Goal: Task Accomplishment & Management: Manage account settings

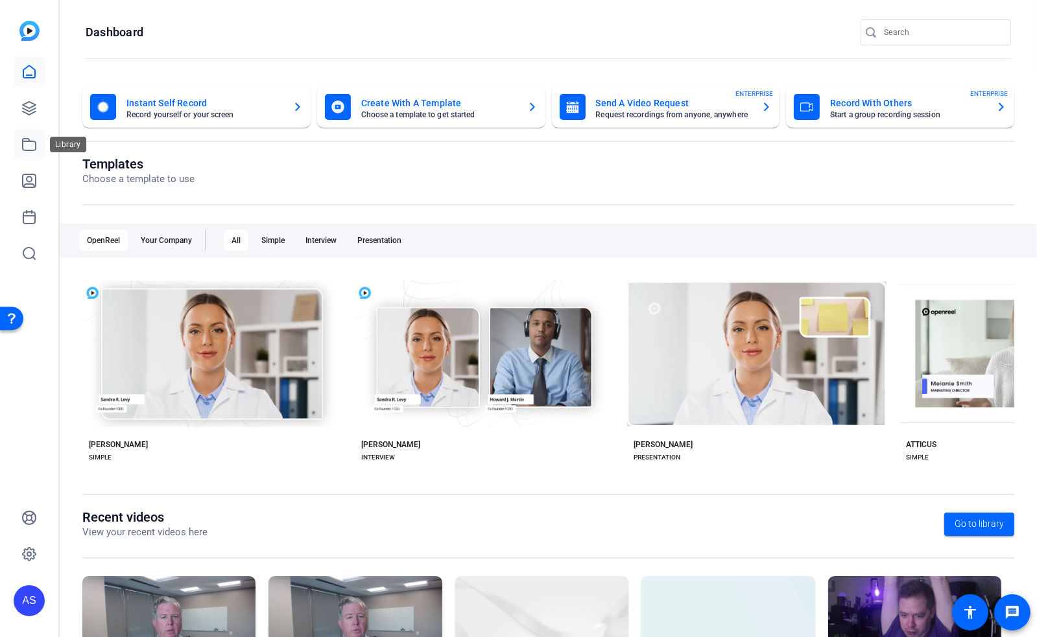
click at [25, 149] on icon at bounding box center [29, 145] width 16 height 16
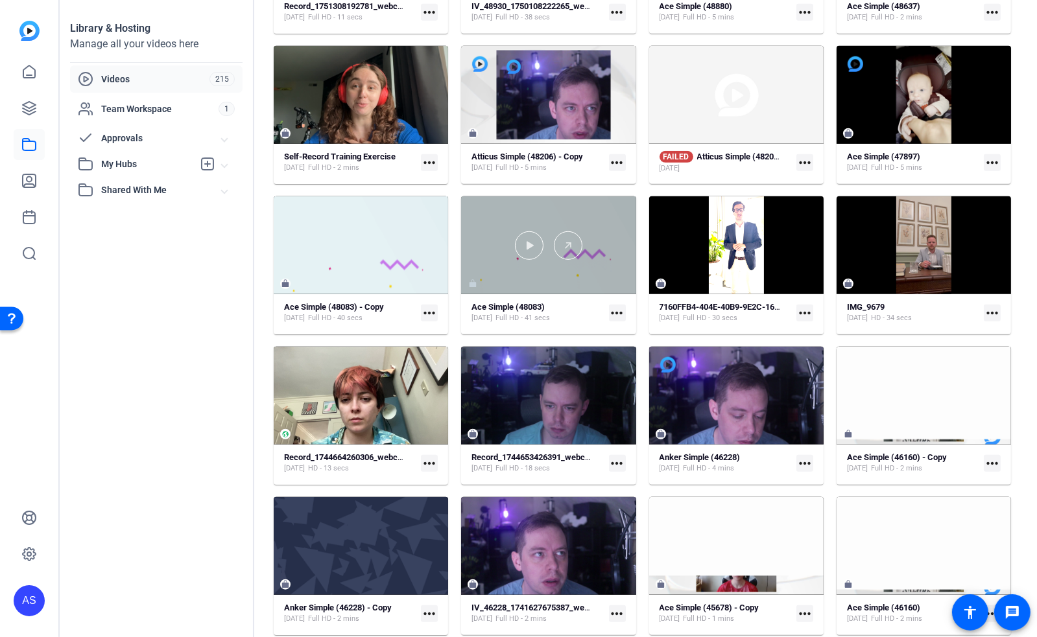
scroll to position [972, 0]
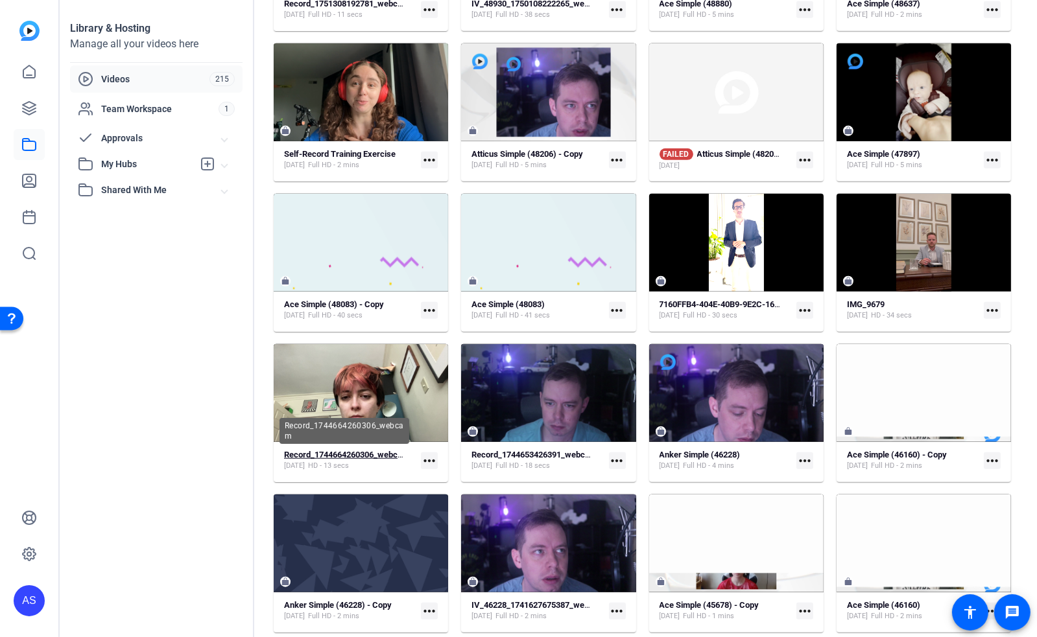
drag, startPoint x: 319, startPoint y: 453, endPoint x: 298, endPoint y: 454, distance: 21.4
click at [298, 454] on strong "Record_1744664260306_webcam" at bounding box center [346, 455] width 125 height 10
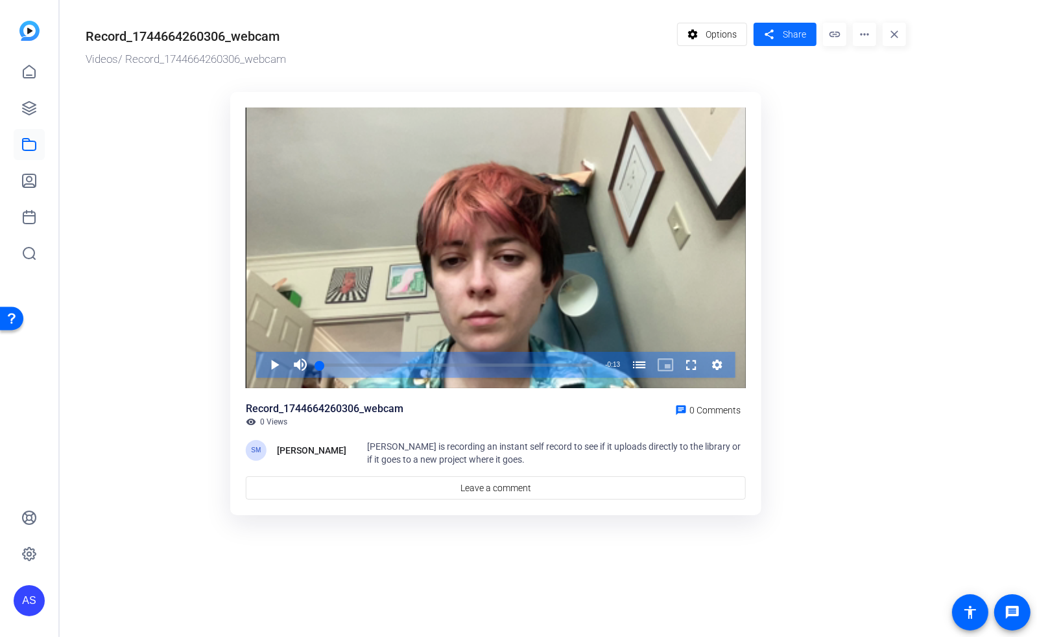
click at [790, 29] on span "Share" at bounding box center [793, 35] width 23 height 14
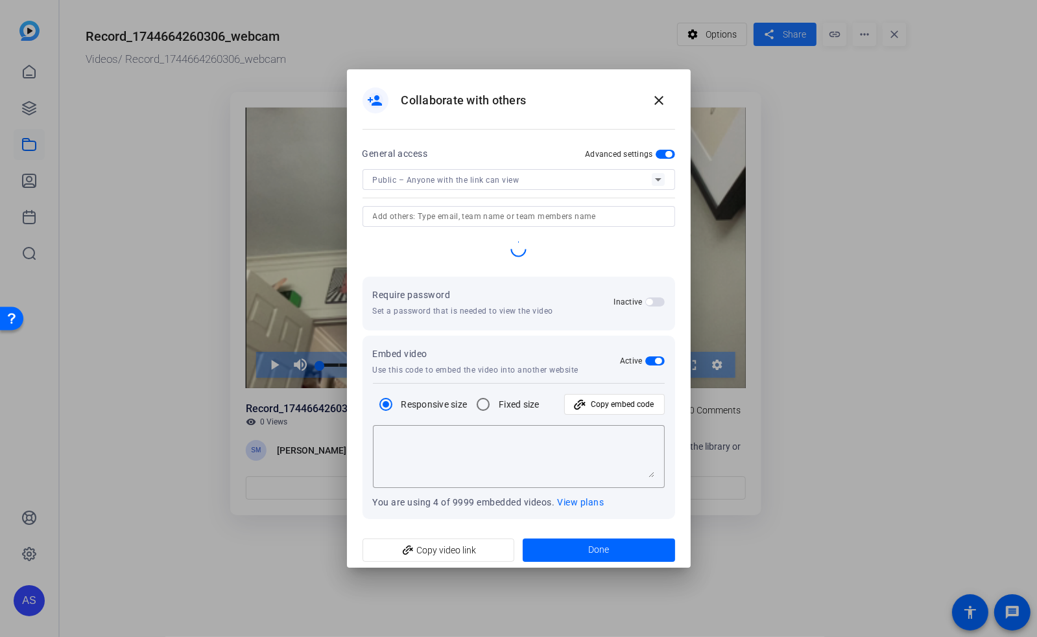
type textarea "<iframe width="100%" height="100%" src="[URL][DOMAIN_NAME]" title="OpenReel Vid…"
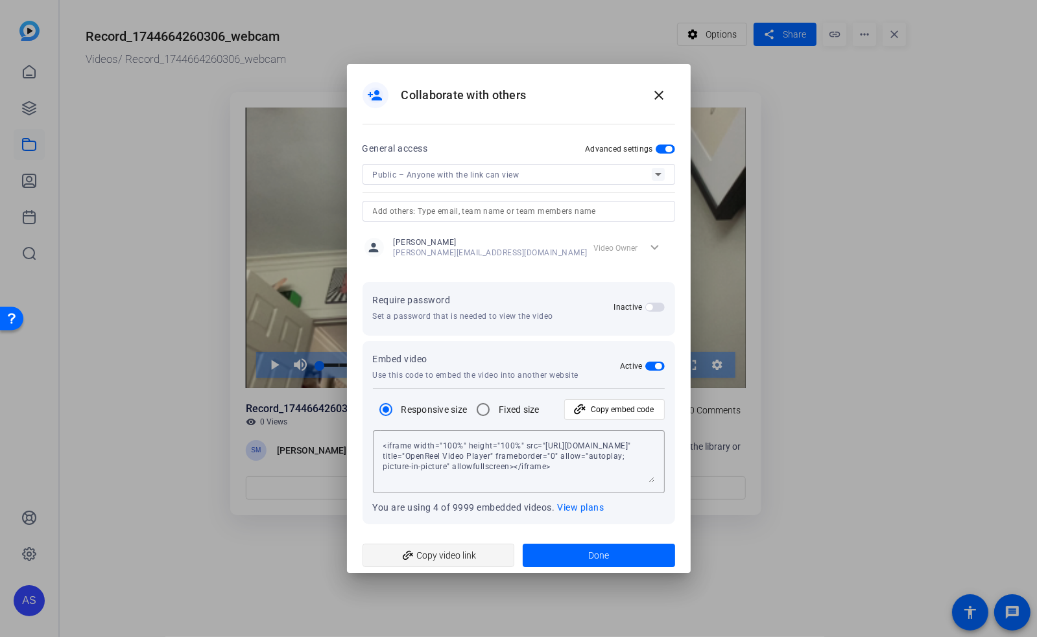
click at [428, 557] on span "add_link Copy video link" at bounding box center [439, 555] width 132 height 25
click at [656, 94] on mat-icon "close" at bounding box center [659, 96] width 16 height 16
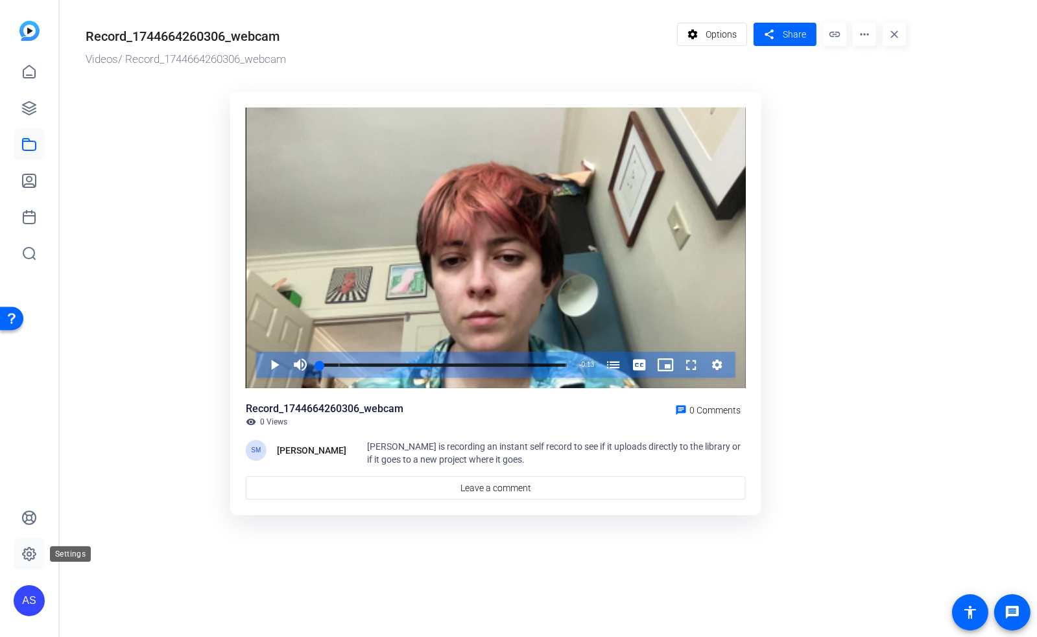
click at [26, 552] on icon at bounding box center [29, 554] width 16 height 16
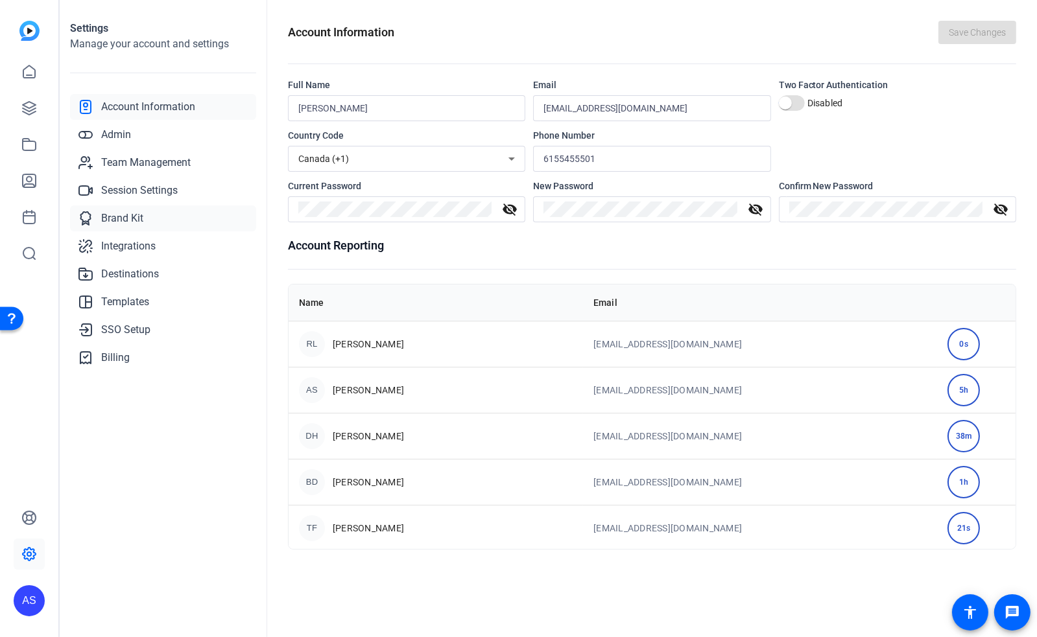
click at [117, 218] on span "Brand Kit" at bounding box center [122, 219] width 42 height 16
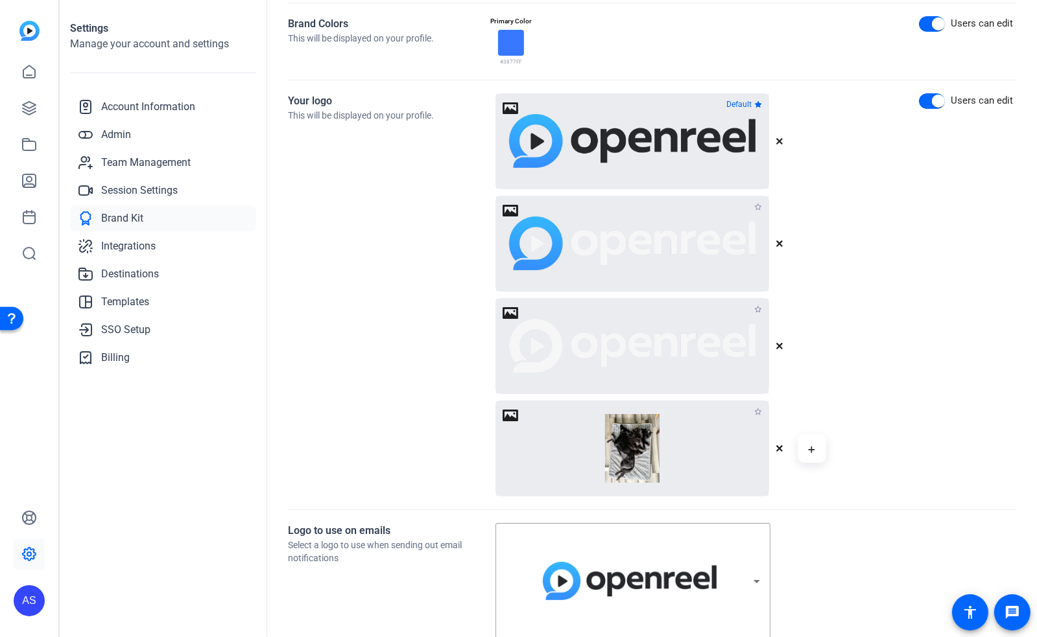
scroll to position [259, 0]
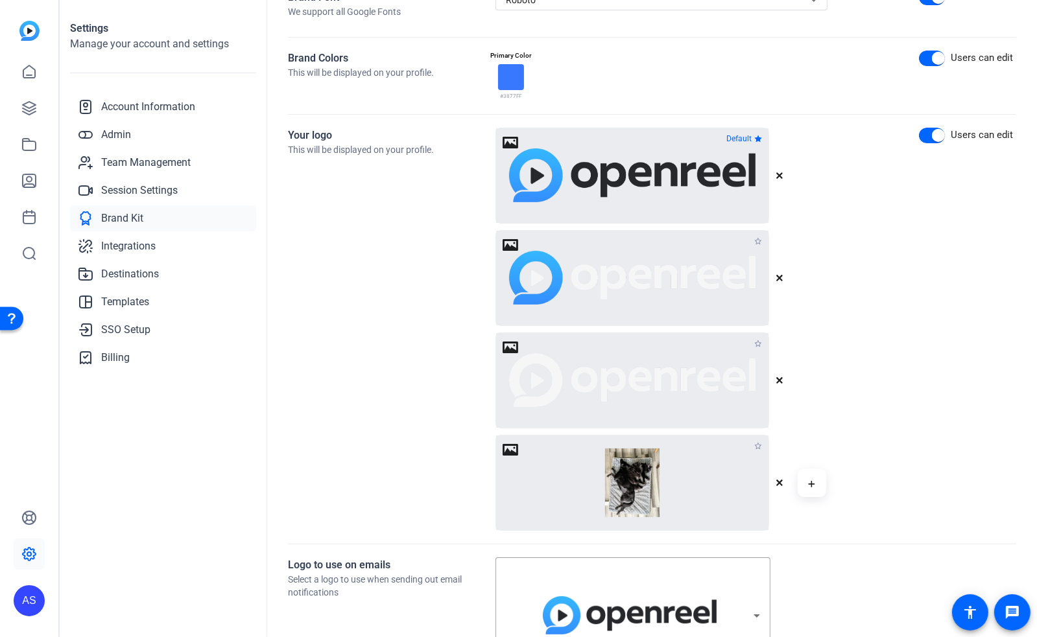
click at [756, 443] on icon "button" at bounding box center [758, 446] width 8 height 8
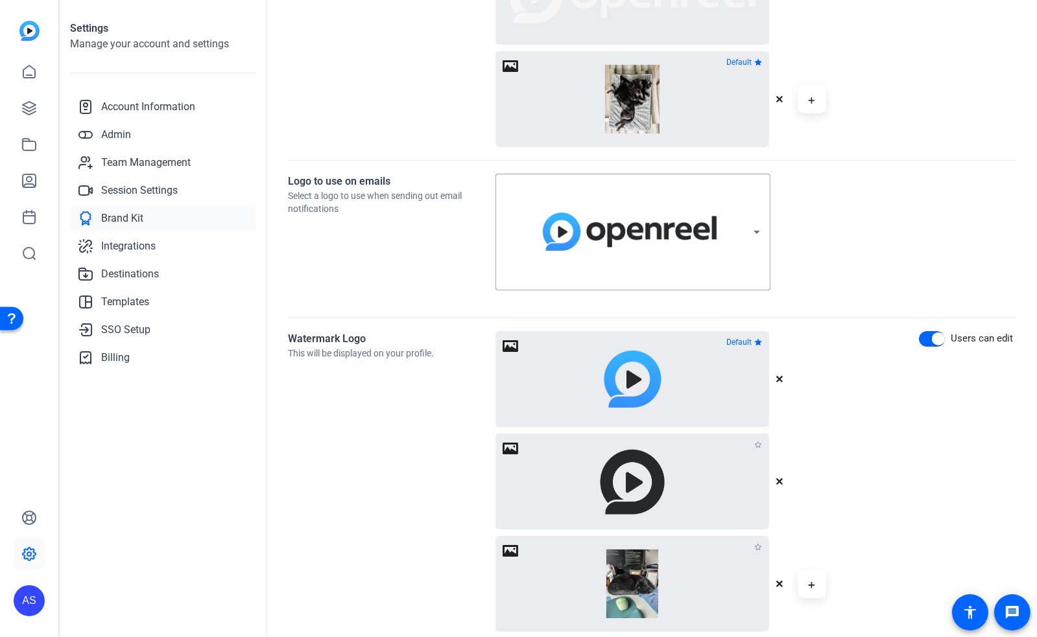
scroll to position [605, 0]
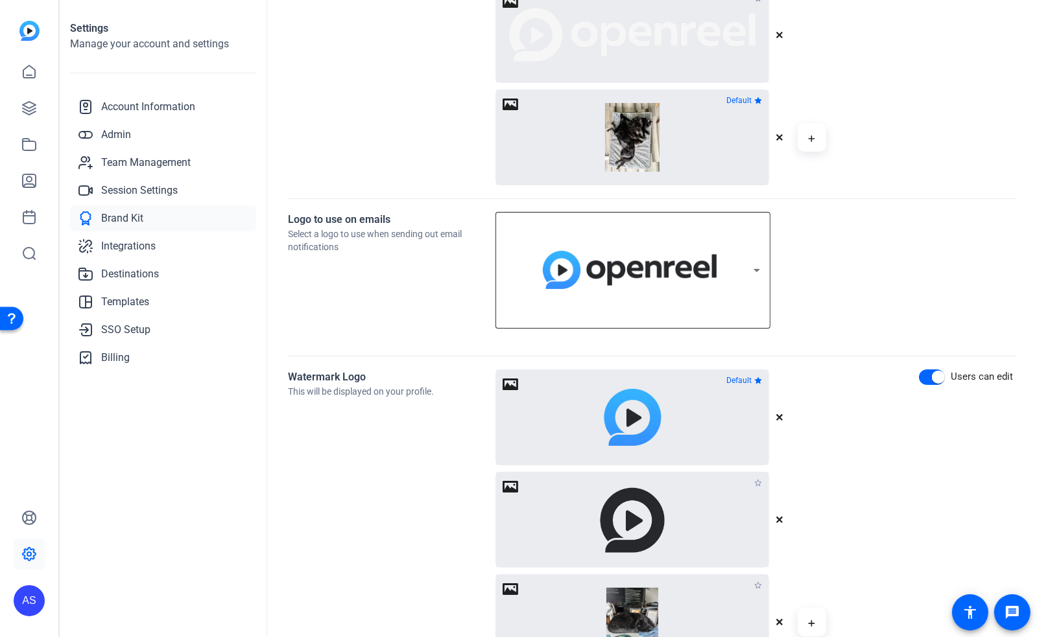
click at [752, 271] on icon at bounding box center [757, 271] width 16 height 16
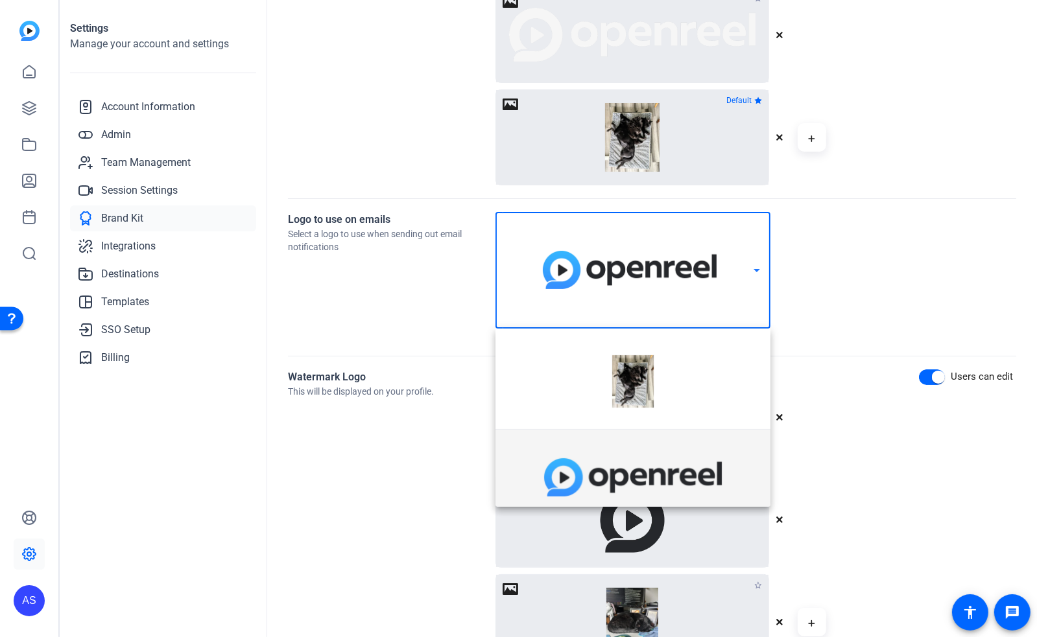
scroll to position [18, 0]
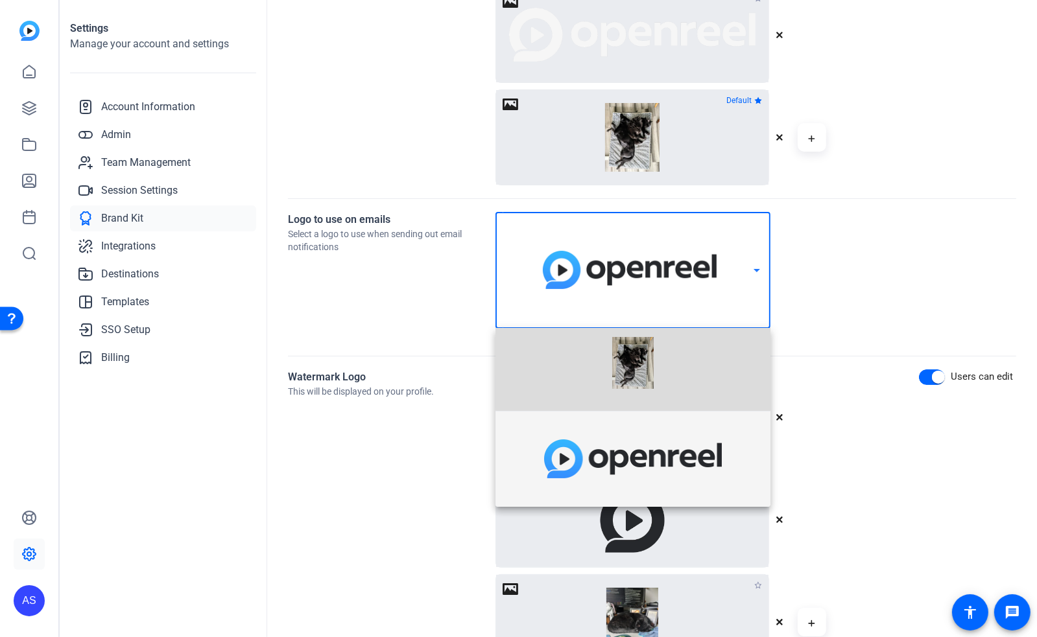
click at [645, 359] on img at bounding box center [632, 363] width 41 height 52
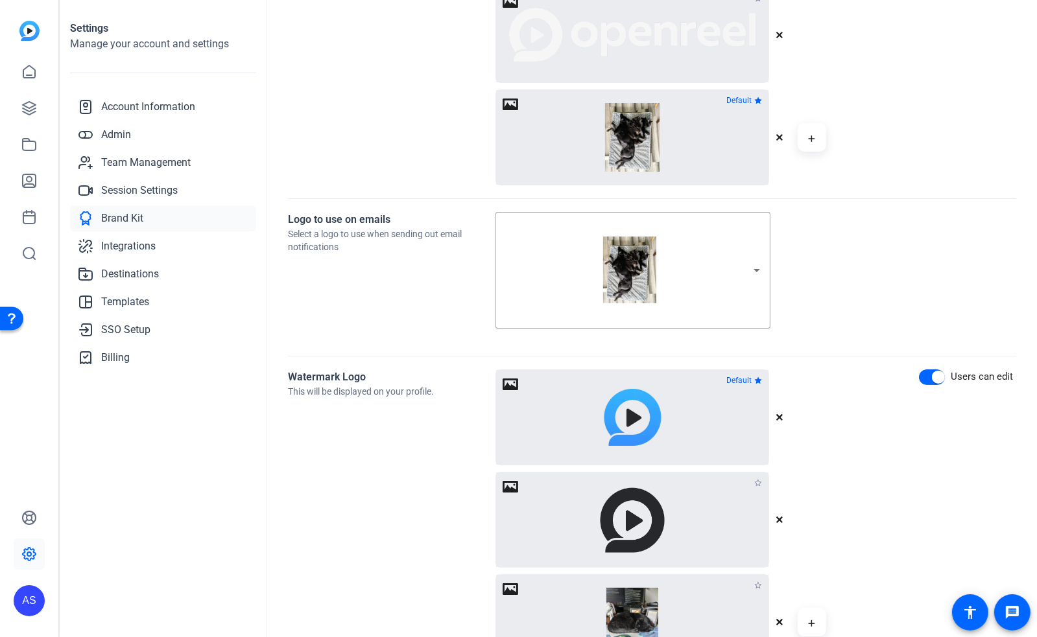
click at [336, 517] on div "Watermark Logo This will be displayed on your profile." at bounding box center [391, 519] width 207 height 301
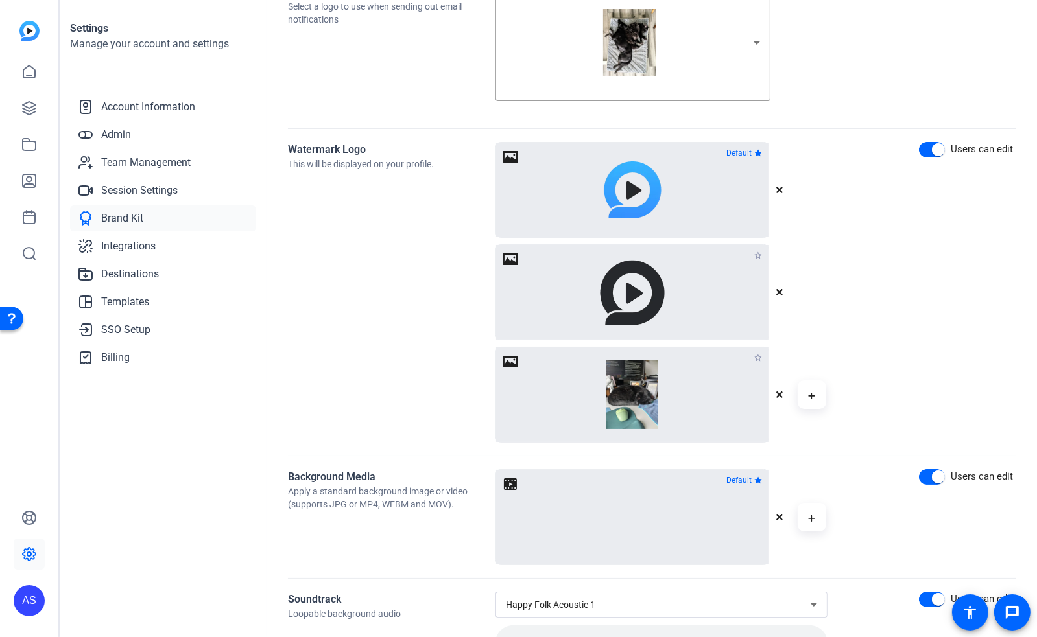
scroll to position [999, 0]
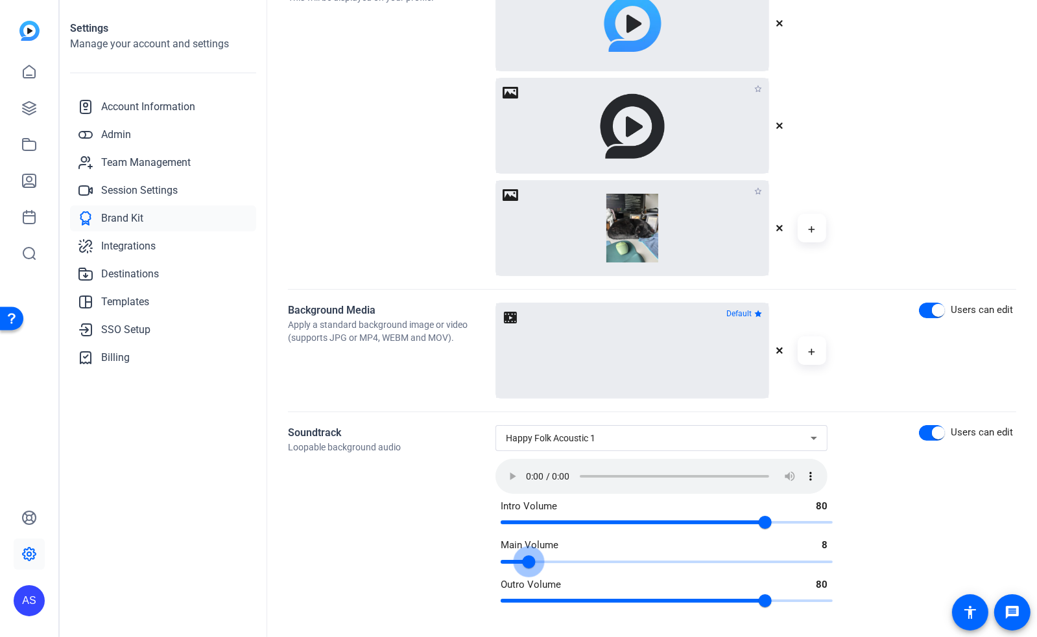
drag, startPoint x: 561, startPoint y: 561, endPoint x: 527, endPoint y: 565, distance: 33.9
type input "8"
click at [527, 565] on input "range" at bounding box center [666, 562] width 359 height 29
drag, startPoint x: 763, startPoint y: 600, endPoint x: 596, endPoint y: 602, distance: 166.6
type input "29"
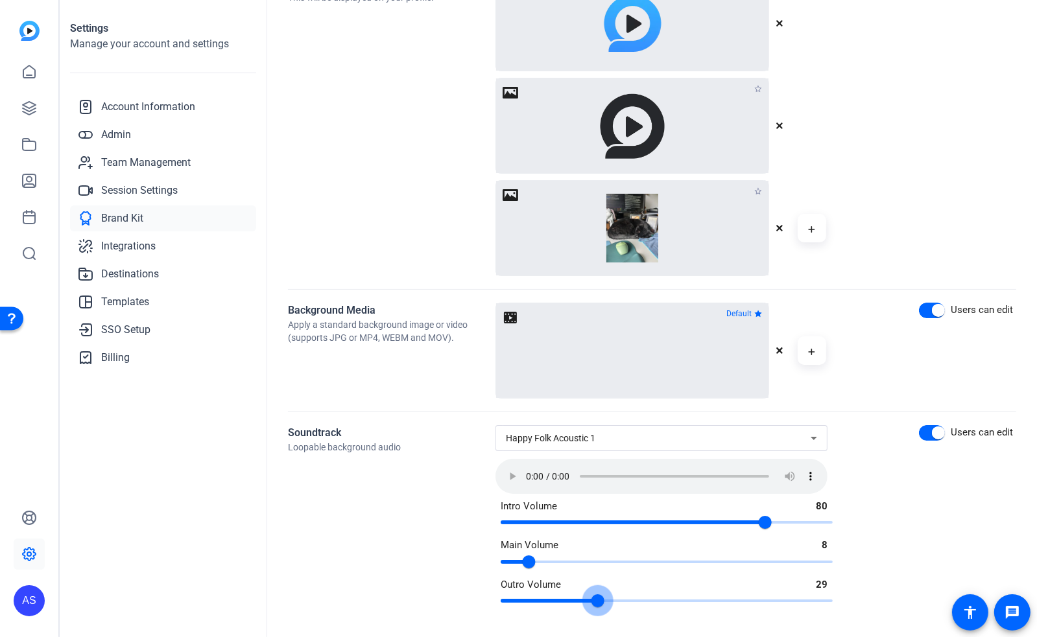
click at [596, 602] on input "range" at bounding box center [666, 601] width 359 height 29
drag, startPoint x: 762, startPoint y: 524, endPoint x: 596, endPoint y: 532, distance: 166.1
type input "29"
click at [596, 532] on input "range" at bounding box center [666, 522] width 359 height 29
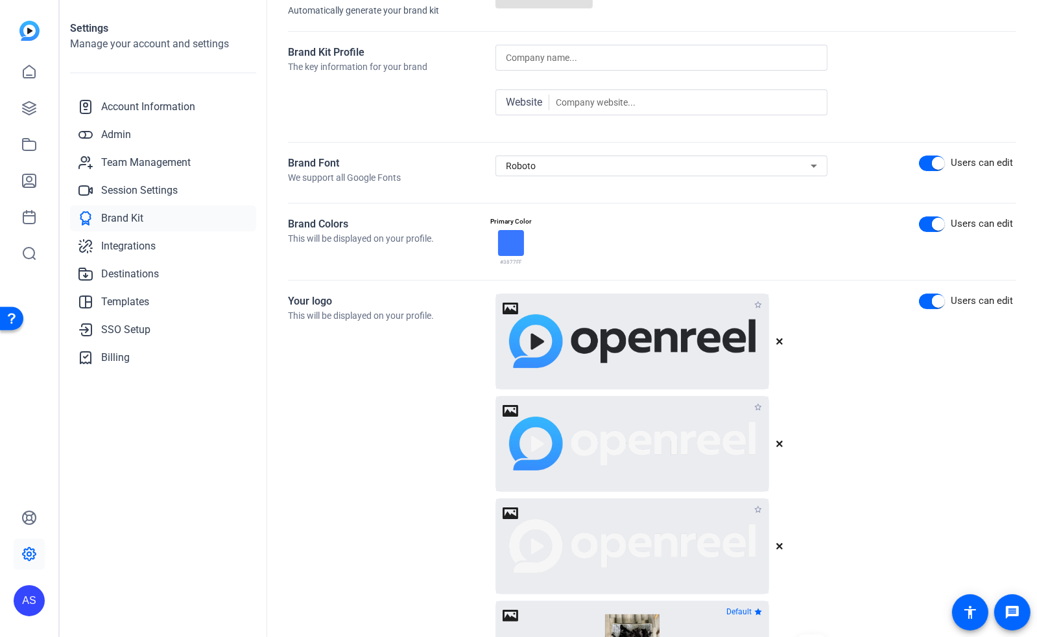
scroll to position [0, 0]
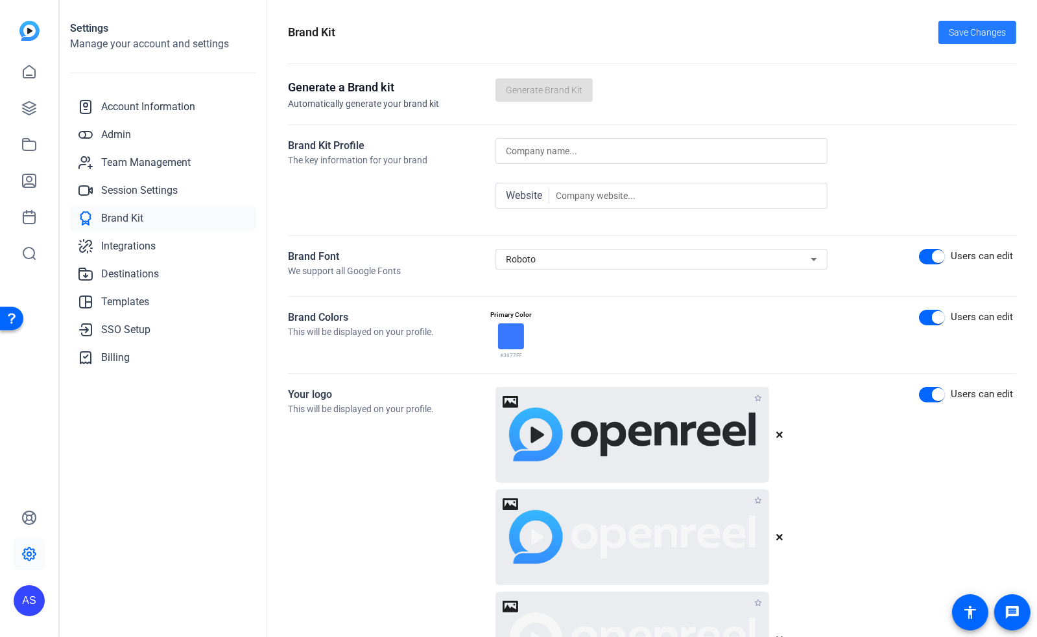
click at [965, 33] on span "Save Changes" at bounding box center [976, 33] width 57 height 14
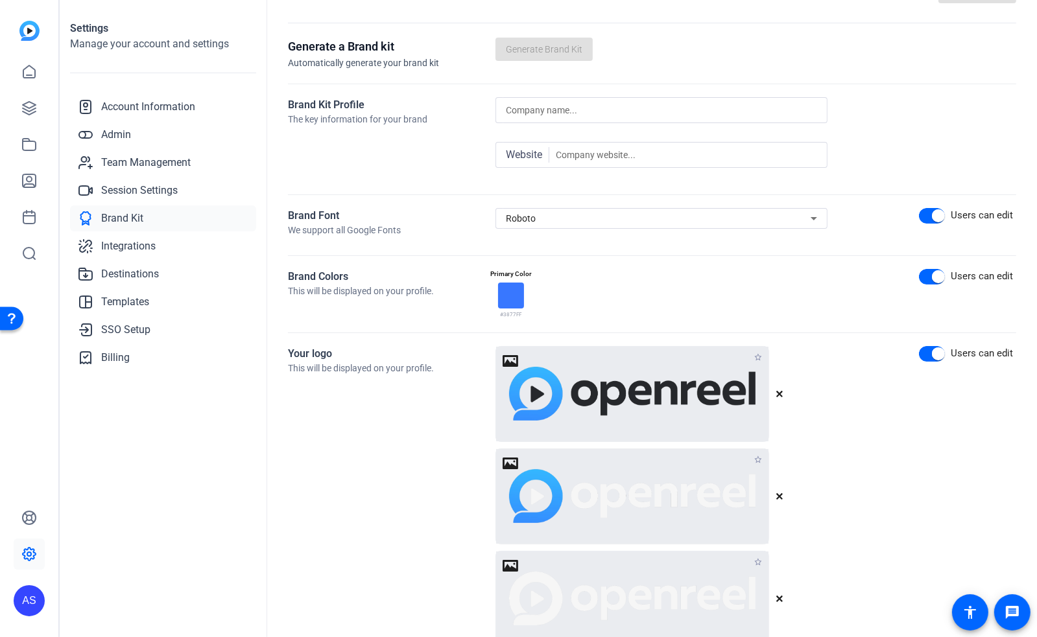
scroll to position [259, 0]
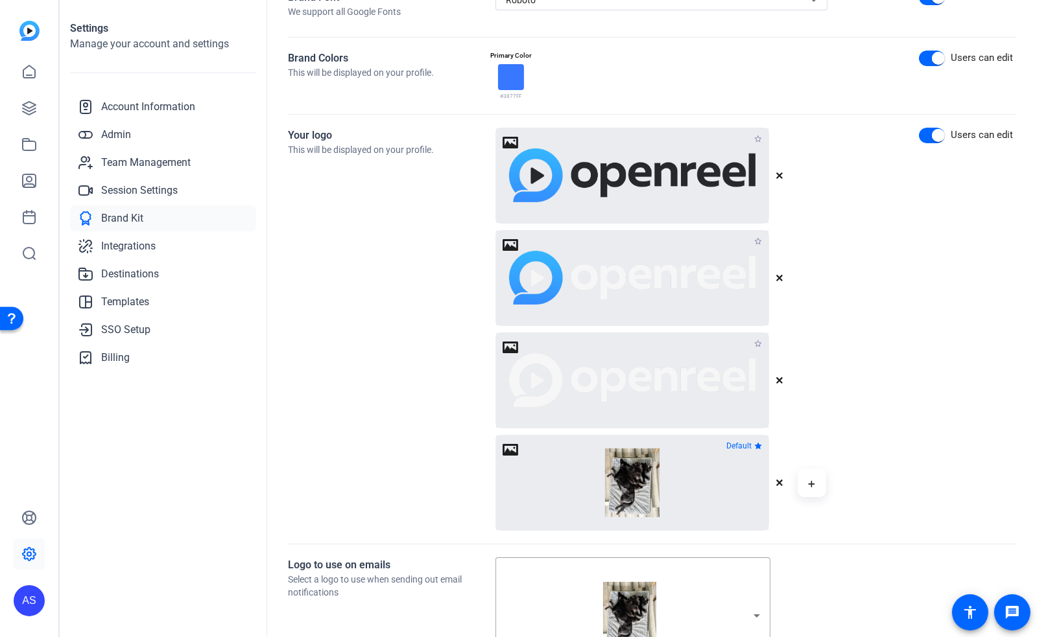
click at [758, 238] on icon "button" at bounding box center [758, 241] width 8 height 8
click at [889, 305] on div "Your logo This will be displayed on your profile. Default Click to upload or dr…" at bounding box center [652, 329] width 728 height 403
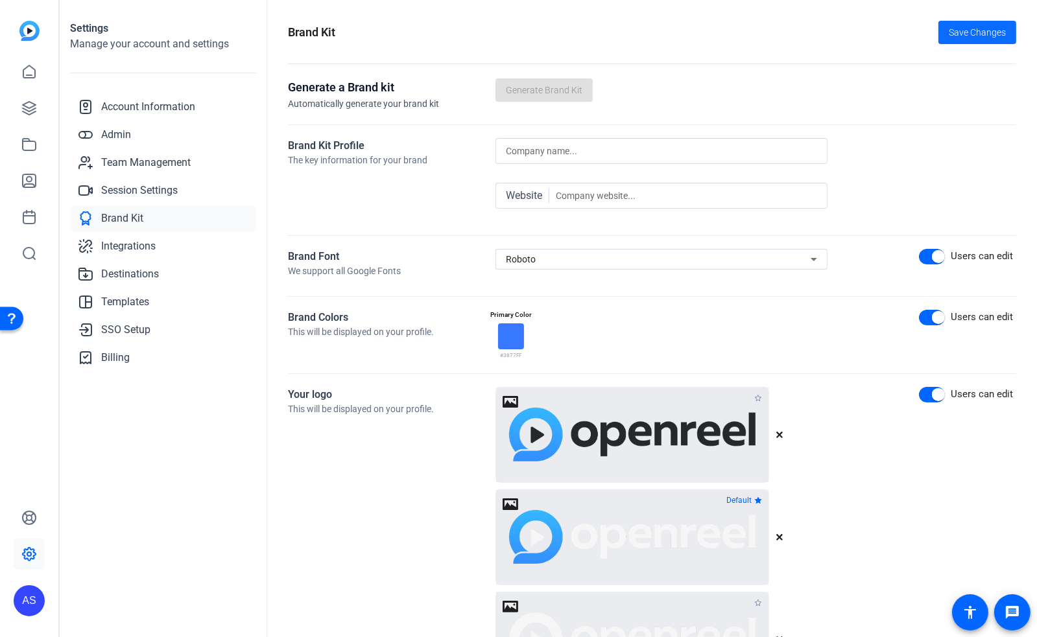
click at [956, 30] on span "Save Changes" at bounding box center [976, 33] width 57 height 14
click at [757, 394] on icon "button" at bounding box center [758, 398] width 8 height 8
click at [976, 32] on span "Save Changes" at bounding box center [976, 33] width 57 height 14
click at [29, 108] on icon at bounding box center [29, 108] width 13 height 13
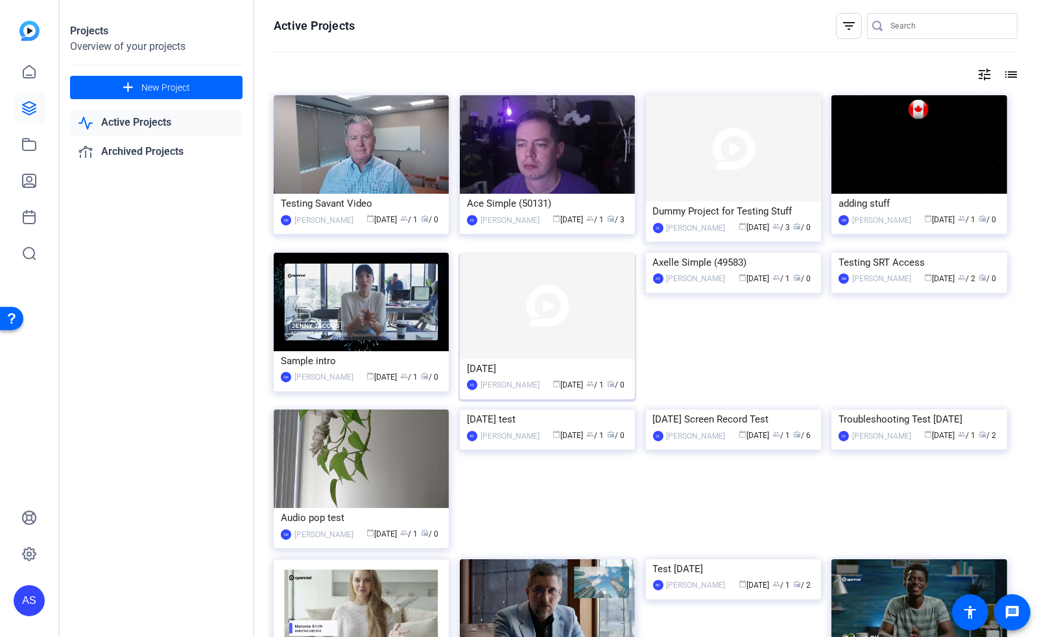
click at [515, 322] on img at bounding box center [547, 306] width 175 height 106
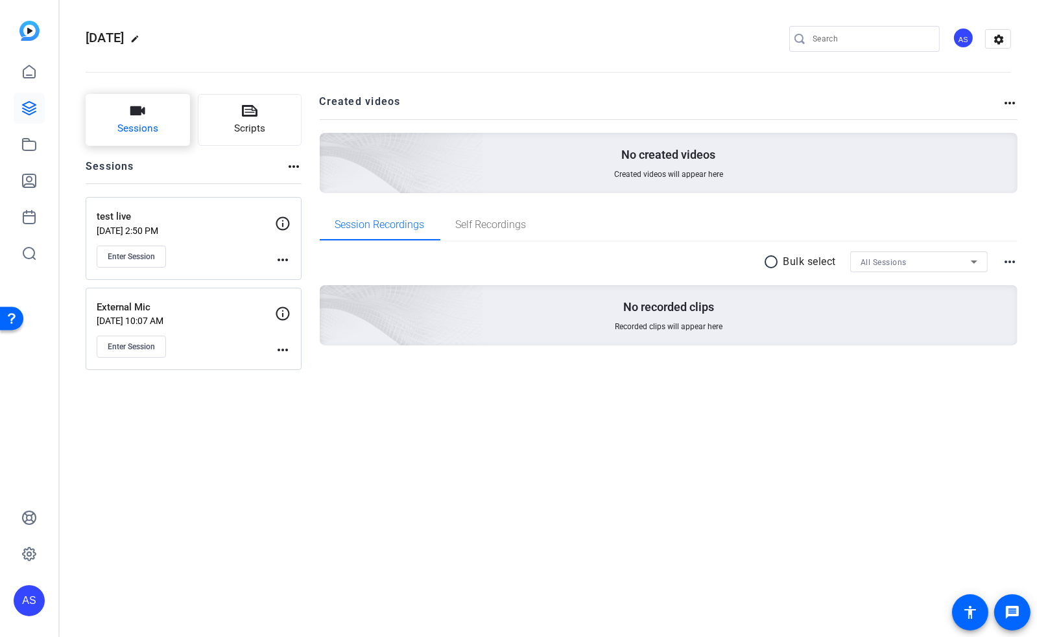
click at [146, 126] on span "Sessions" at bounding box center [137, 128] width 41 height 15
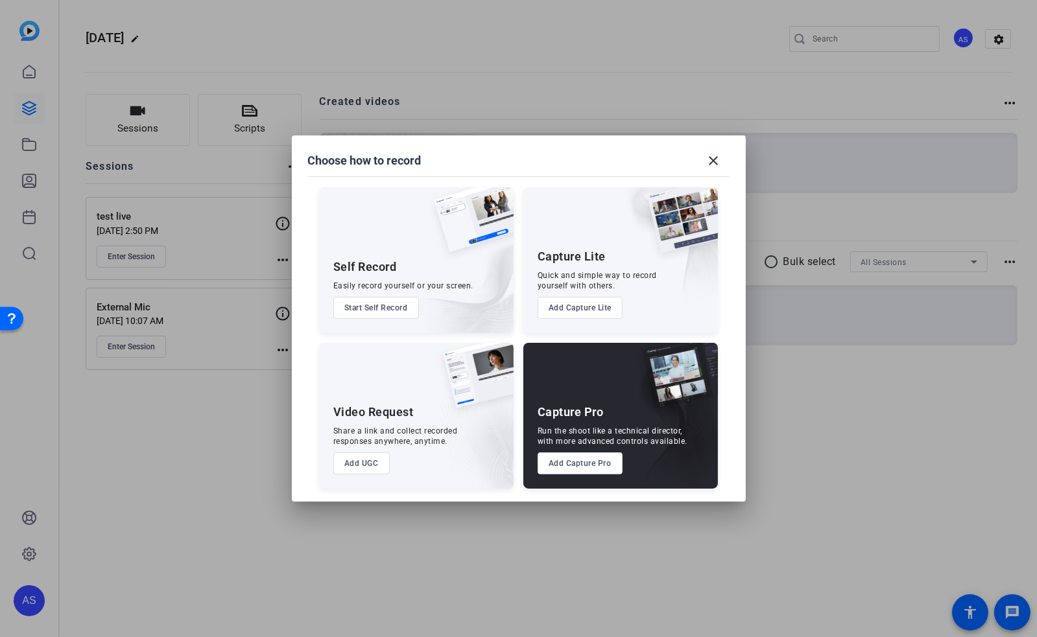
click at [356, 467] on button "Add UGC" at bounding box center [361, 463] width 56 height 22
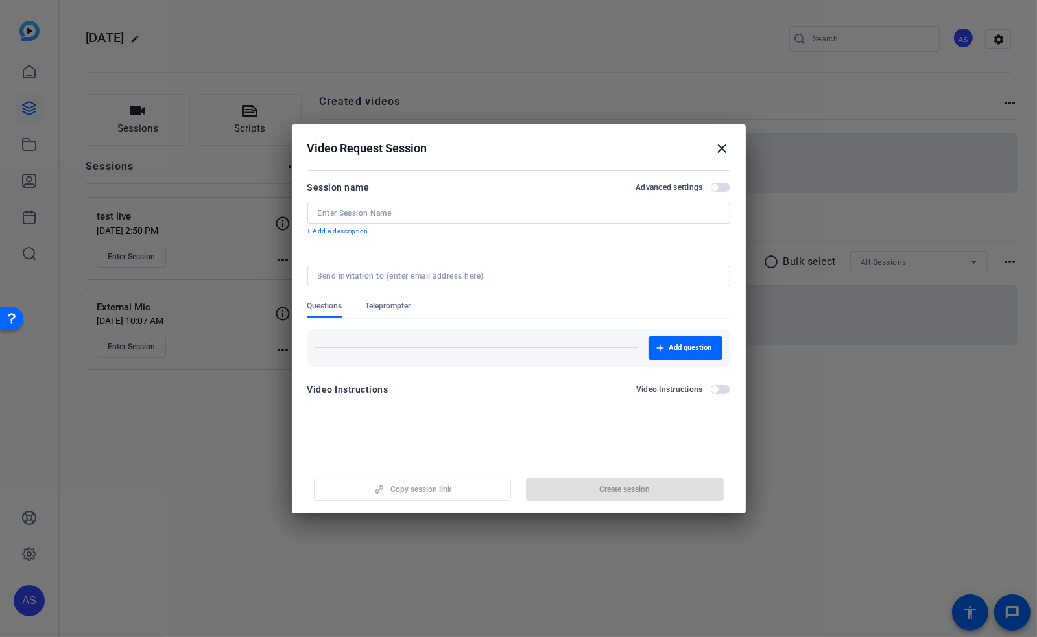
click at [493, 215] on input at bounding box center [519, 213] width 402 height 10
type input "asdfdsaf"
click at [612, 492] on span "Create session" at bounding box center [624, 489] width 51 height 10
click at [723, 137] on h2 "Video Request Session close" at bounding box center [519, 145] width 454 height 42
click at [723, 148] on mat-icon "close" at bounding box center [722, 149] width 16 height 16
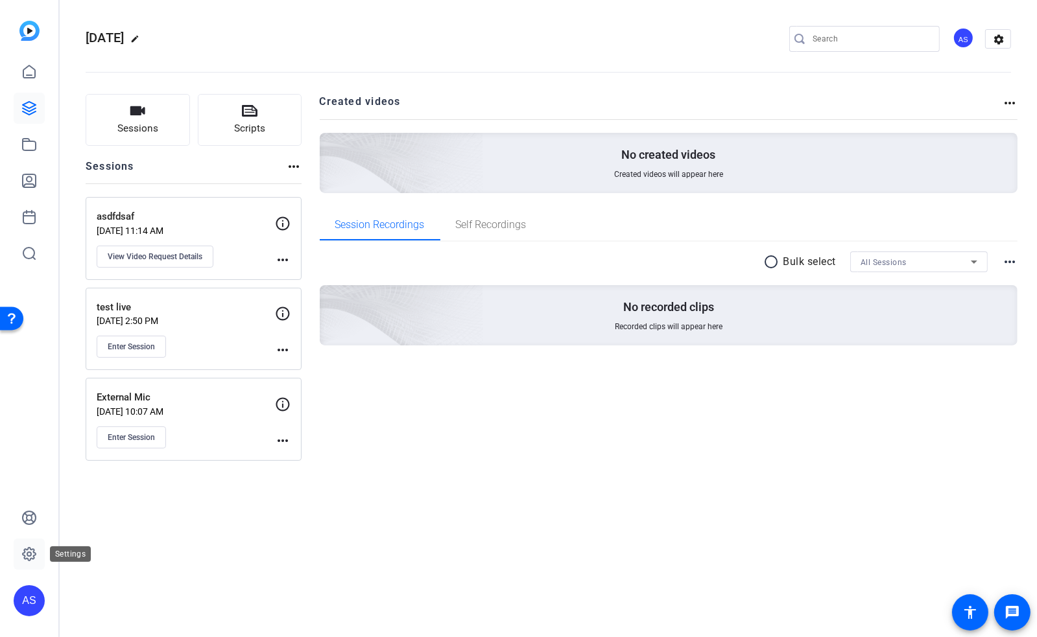
click at [36, 552] on icon at bounding box center [29, 554] width 16 height 16
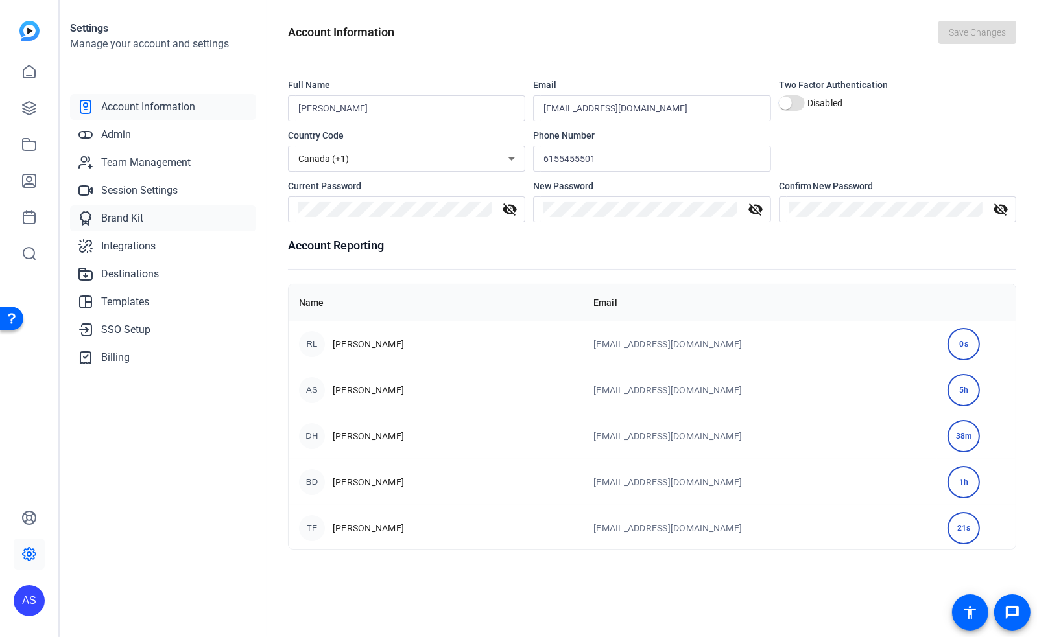
click at [128, 211] on span "Brand Kit" at bounding box center [122, 219] width 42 height 16
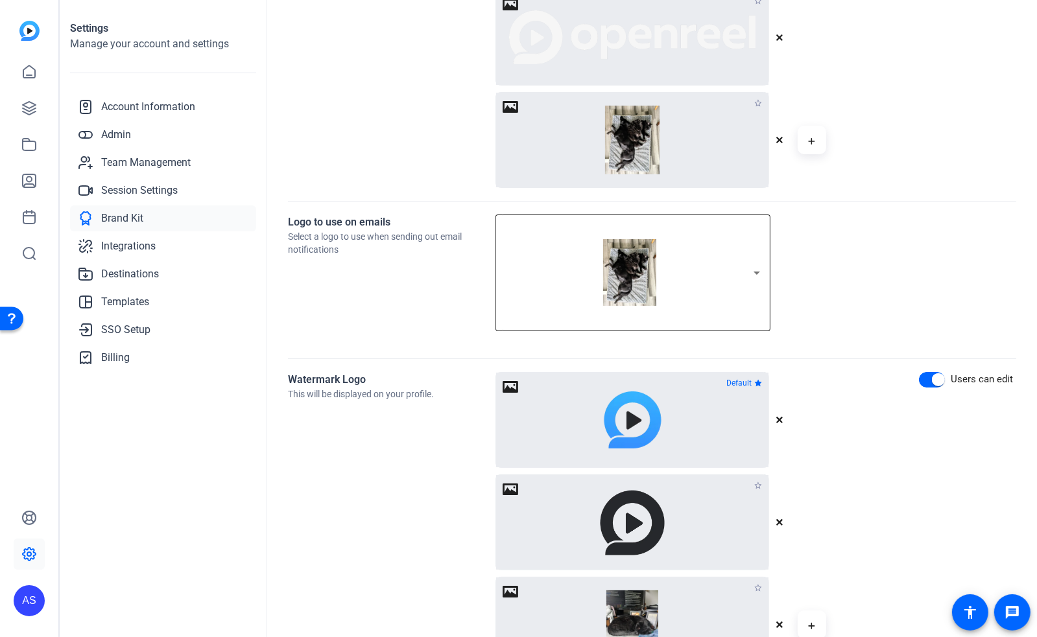
scroll to position [605, 0]
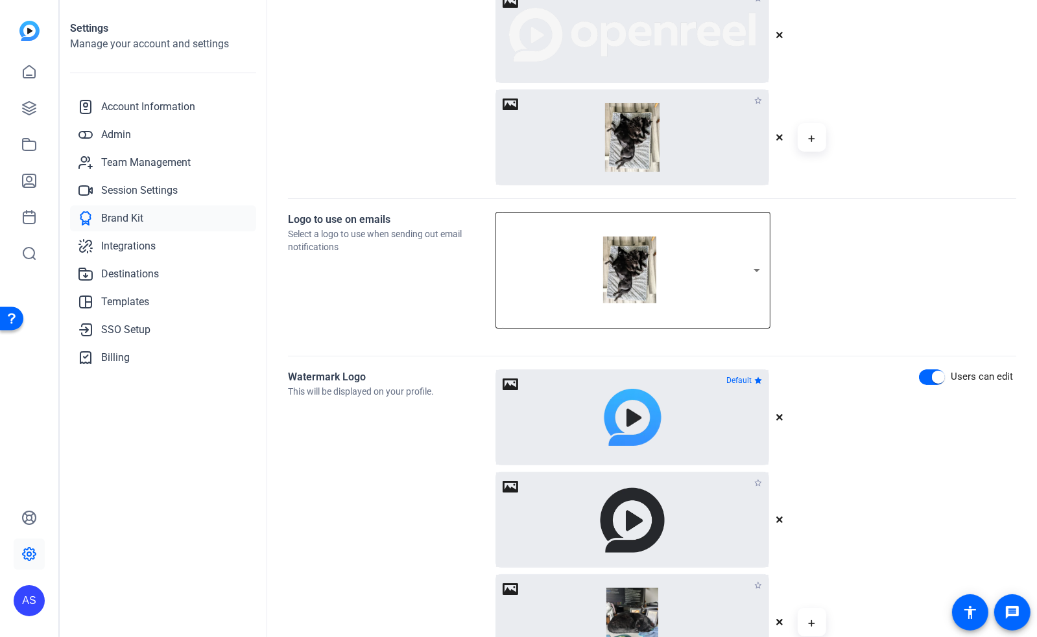
click at [760, 263] on icon at bounding box center [757, 271] width 16 height 16
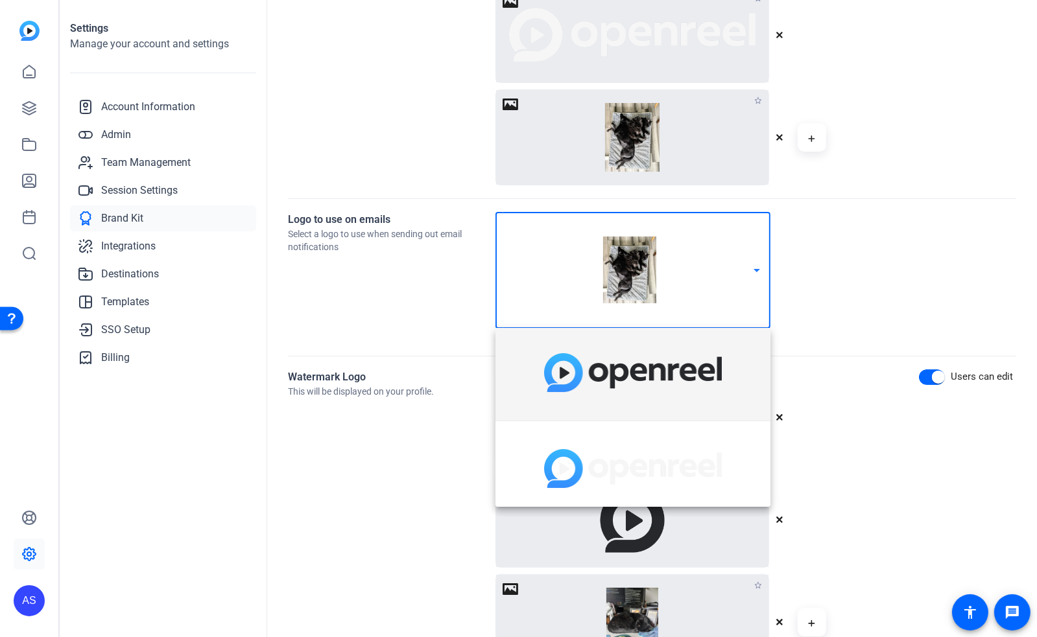
scroll to position [0, 0]
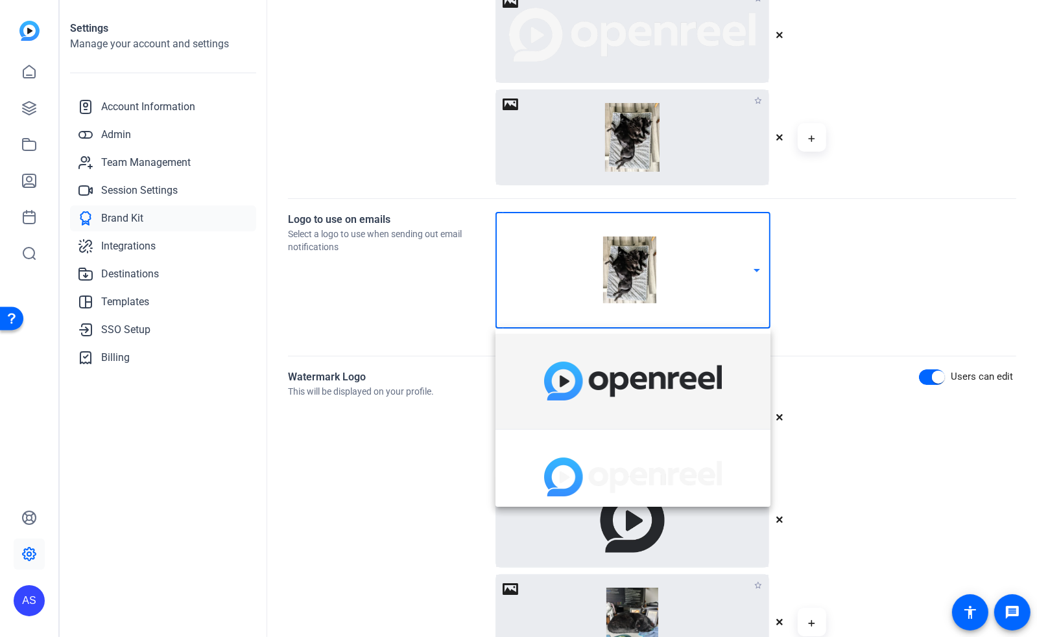
click at [666, 391] on img at bounding box center [633, 381] width 178 height 39
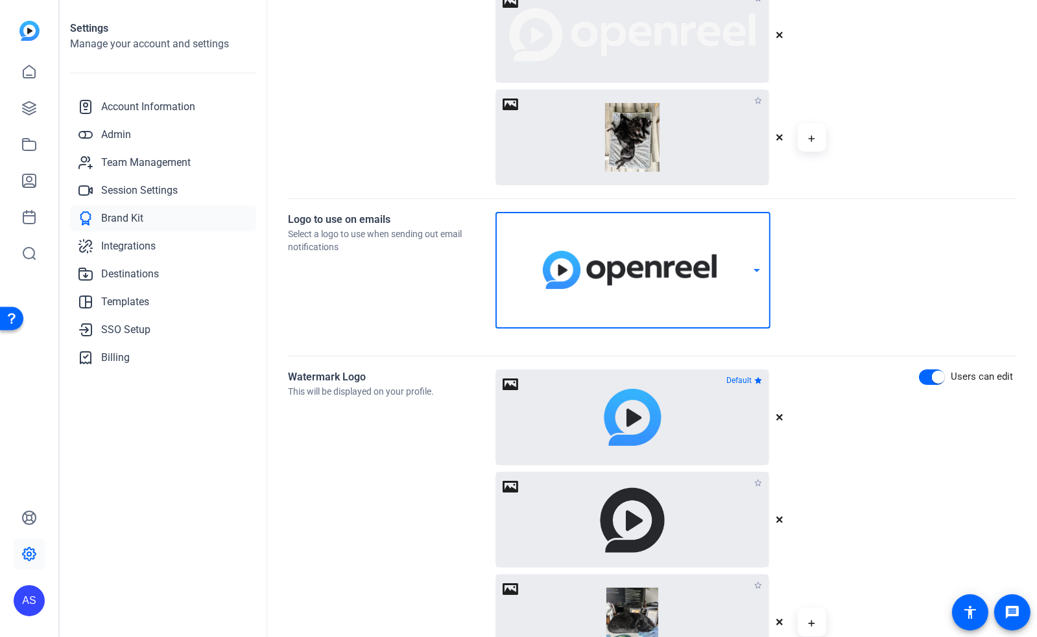
click at [350, 469] on div "Watermark Logo This will be displayed on your profile." at bounding box center [391, 519] width 207 height 301
